Goal: Check status

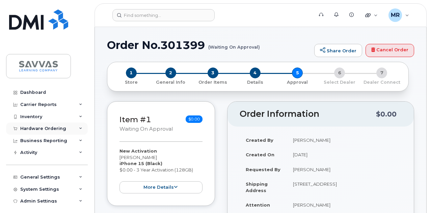
click at [44, 127] on div "Hardware Ordering" at bounding box center [43, 128] width 46 height 5
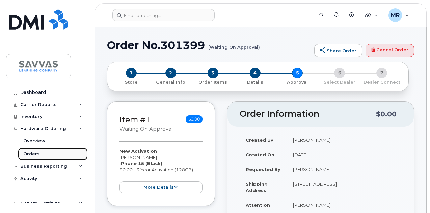
click at [46, 149] on link "Orders" at bounding box center [53, 153] width 70 height 13
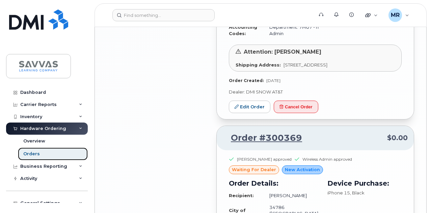
scroll to position [843, 0]
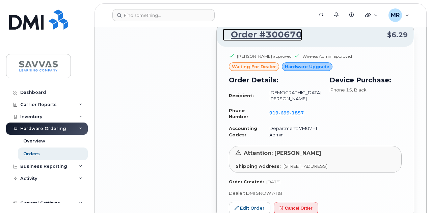
drag, startPoint x: 293, startPoint y: 55, endPoint x: 314, endPoint y: 68, distance: 24.6
click at [293, 41] on link "Order #300670" at bounding box center [262, 35] width 79 height 12
